Goal: Task Accomplishment & Management: Use online tool/utility

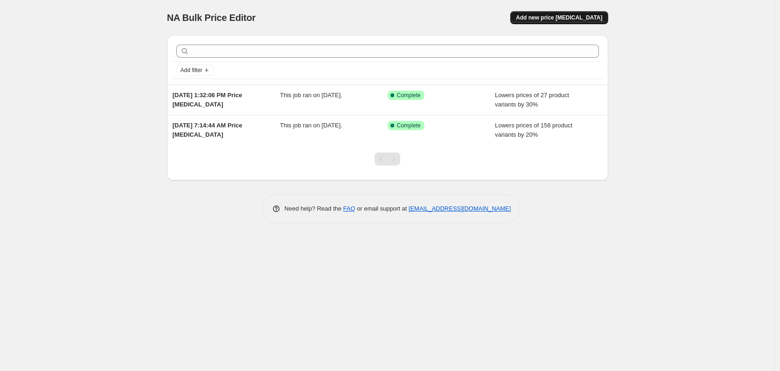
click at [565, 15] on span "Add new price [MEDICAL_DATA]" at bounding box center [559, 17] width 86 height 7
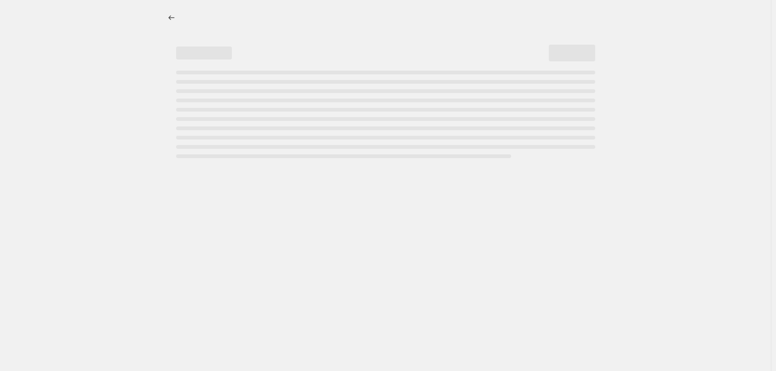
select select "percentage"
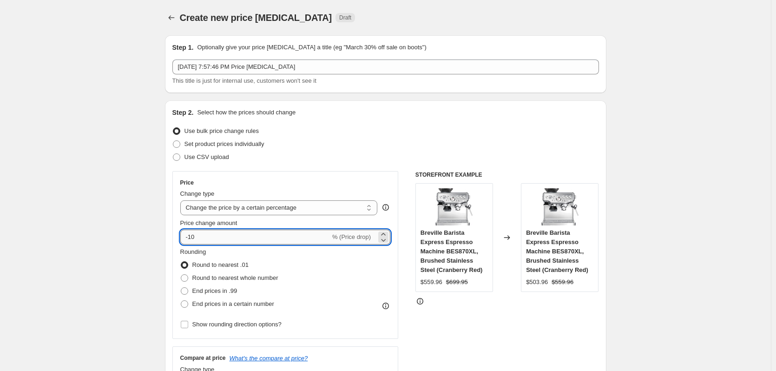
click at [210, 232] on input "-10" at bounding box center [255, 236] width 150 height 15
type input "-1"
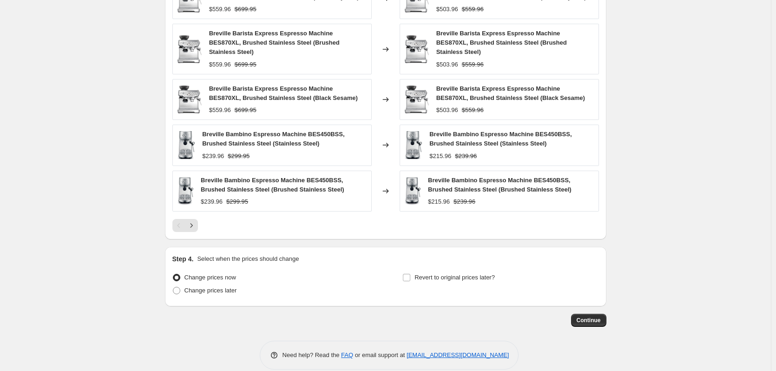
scroll to position [573, 0]
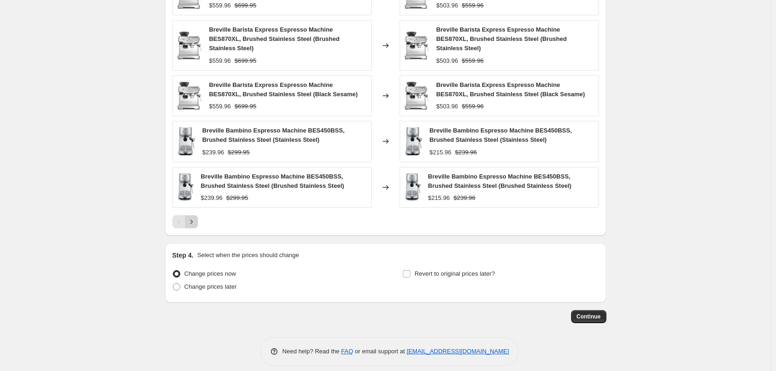
click at [193, 217] on icon "Next" at bounding box center [191, 221] width 9 height 9
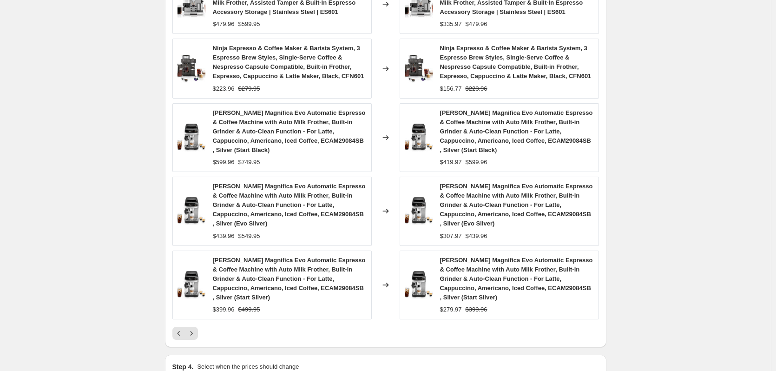
click at [181, 217] on img at bounding box center [191, 211] width 28 height 28
click at [175, 334] on button "Previous" at bounding box center [178, 333] width 13 height 13
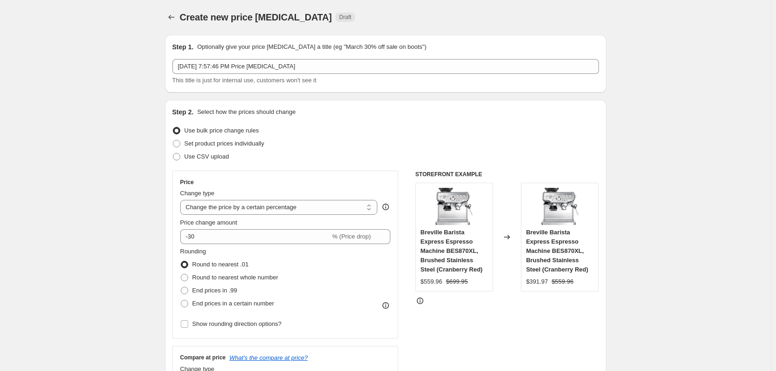
scroll to position [0, 0]
click at [205, 240] on input "-30" at bounding box center [255, 236] width 150 height 15
type input "-3"
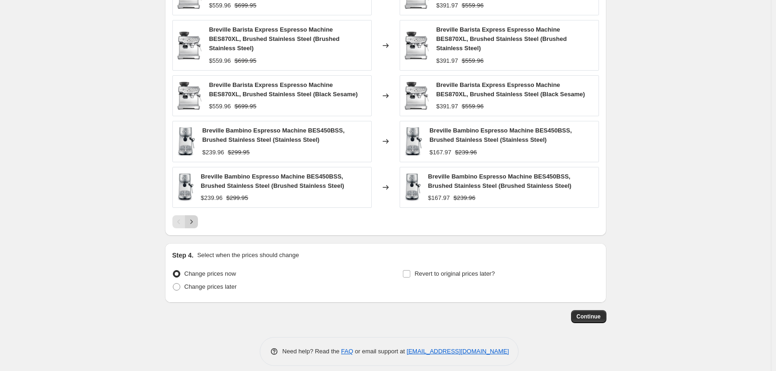
type input "-10"
click at [196, 217] on icon "Next" at bounding box center [191, 221] width 9 height 9
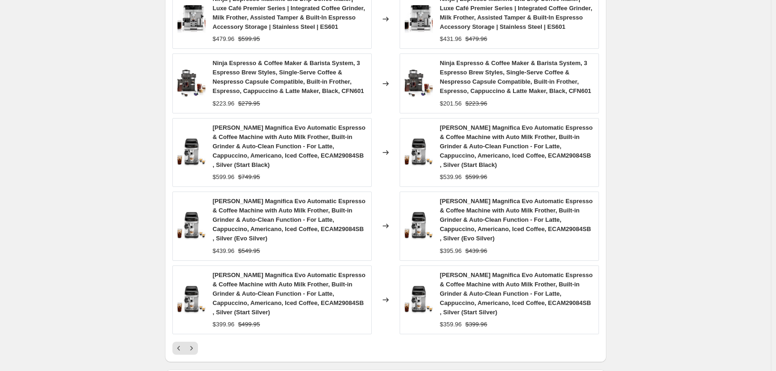
scroll to position [573, 0]
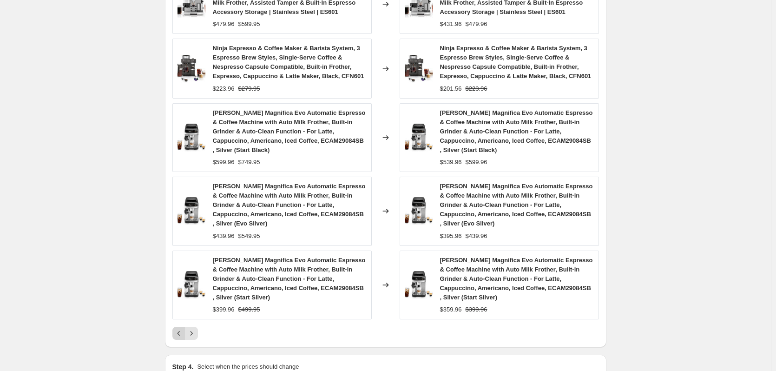
click at [179, 335] on icon "Previous" at bounding box center [178, 332] width 9 height 9
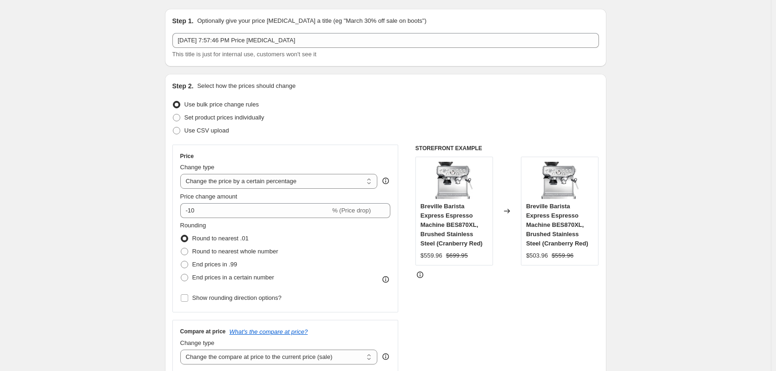
scroll to position [0, 0]
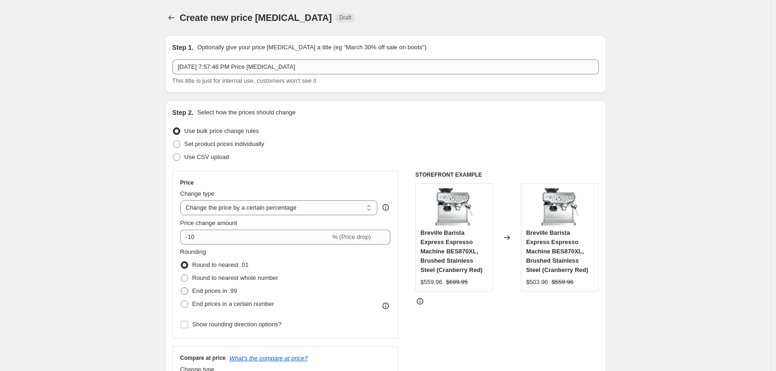
click at [218, 287] on span "End prices in .99" at bounding box center [214, 290] width 45 height 7
click at [181, 287] on input "End prices in .99" at bounding box center [181, 287] width 0 height 0
radio input "true"
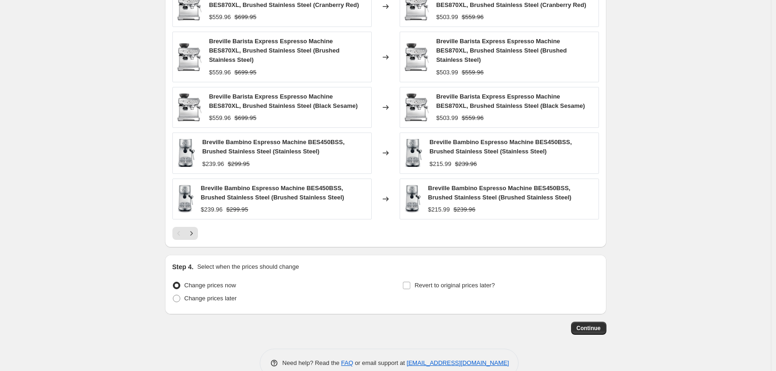
scroll to position [573, 0]
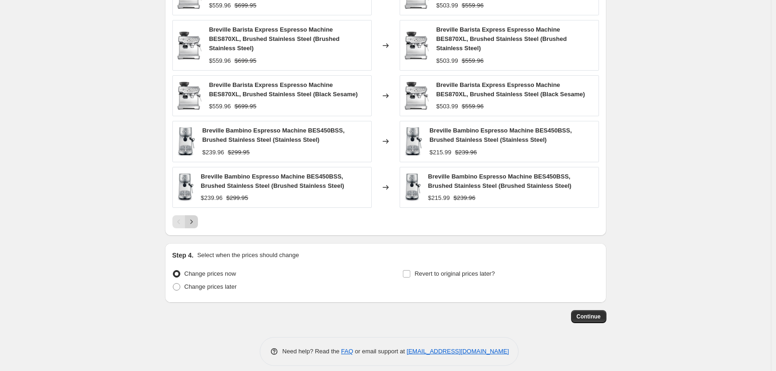
click at [193, 218] on button "Next" at bounding box center [191, 221] width 13 height 13
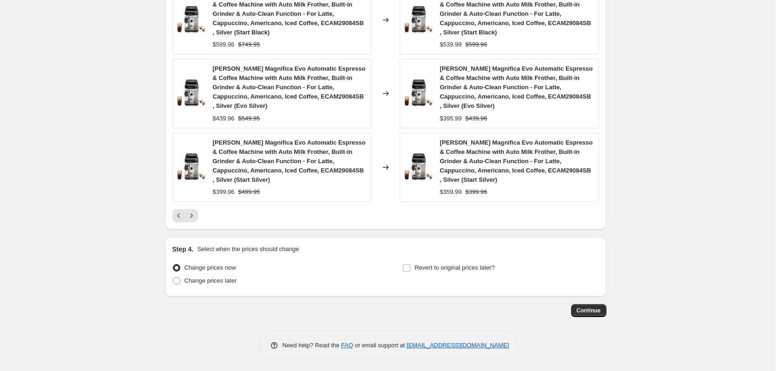
scroll to position [694, 0]
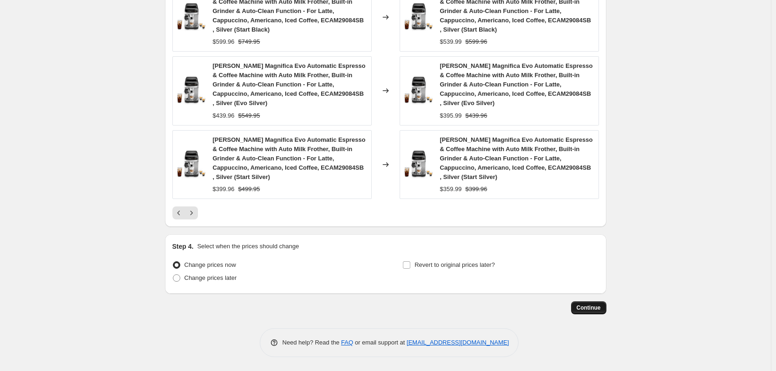
click at [585, 310] on span "Continue" at bounding box center [588, 307] width 24 height 7
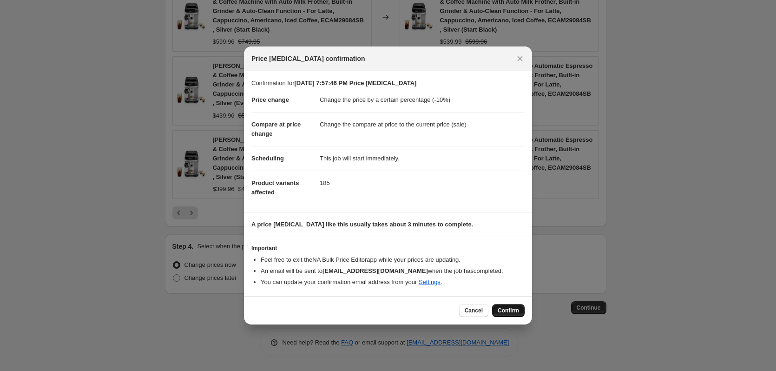
click at [510, 311] on span "Confirm" at bounding box center [507, 310] width 21 height 7
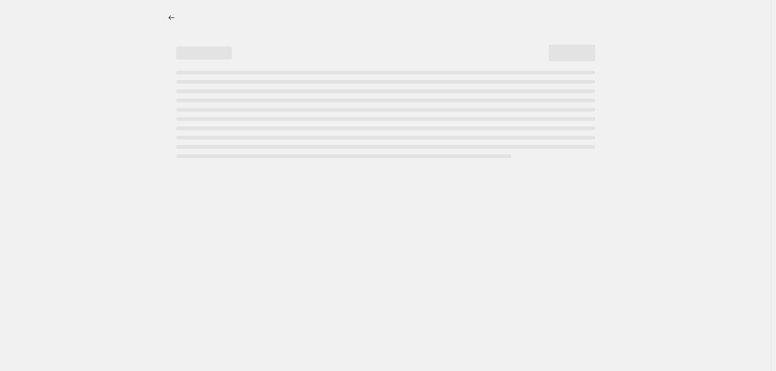
select select "percentage"
